Goal: Task Accomplishment & Management: Use online tool/utility

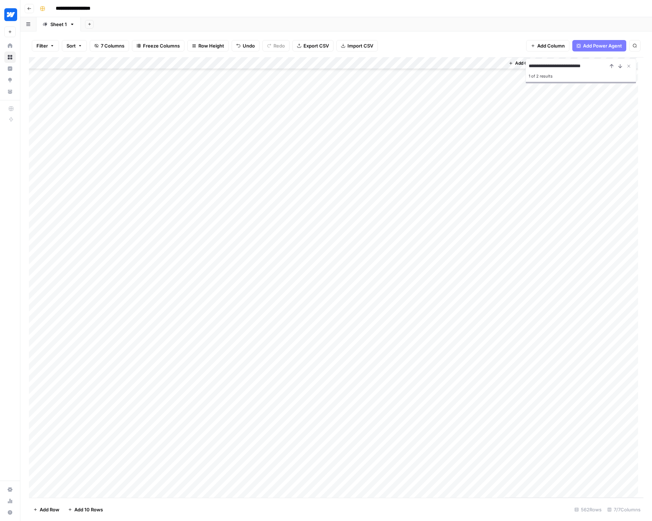
scroll to position [6416, 0]
click at [629, 67] on icon "Close Search" at bounding box center [629, 66] width 3 height 3
click at [429, 24] on div "Add Sheet" at bounding box center [366, 24] width 571 height 14
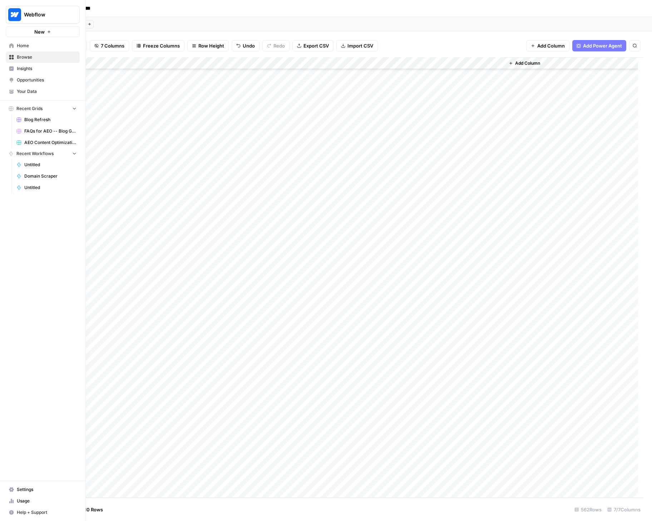
click at [9, 500] on icon at bounding box center [11, 501] width 5 height 5
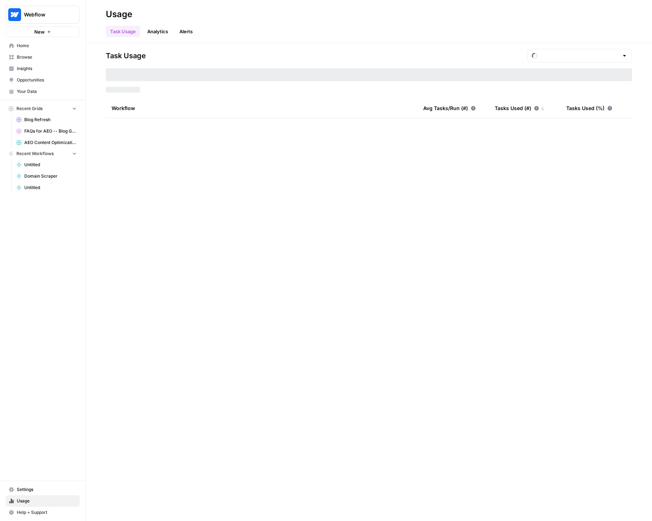
type input "September Tasks"
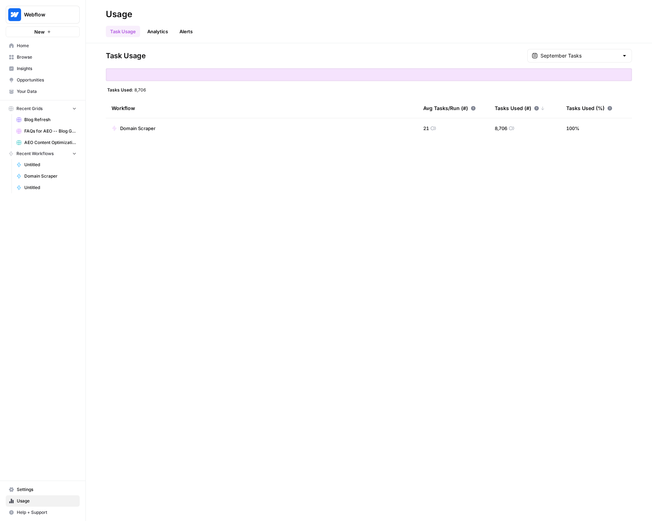
click at [35, 47] on span "Home" at bounding box center [47, 46] width 60 height 6
